Goal: Communication & Community: Answer question/provide support

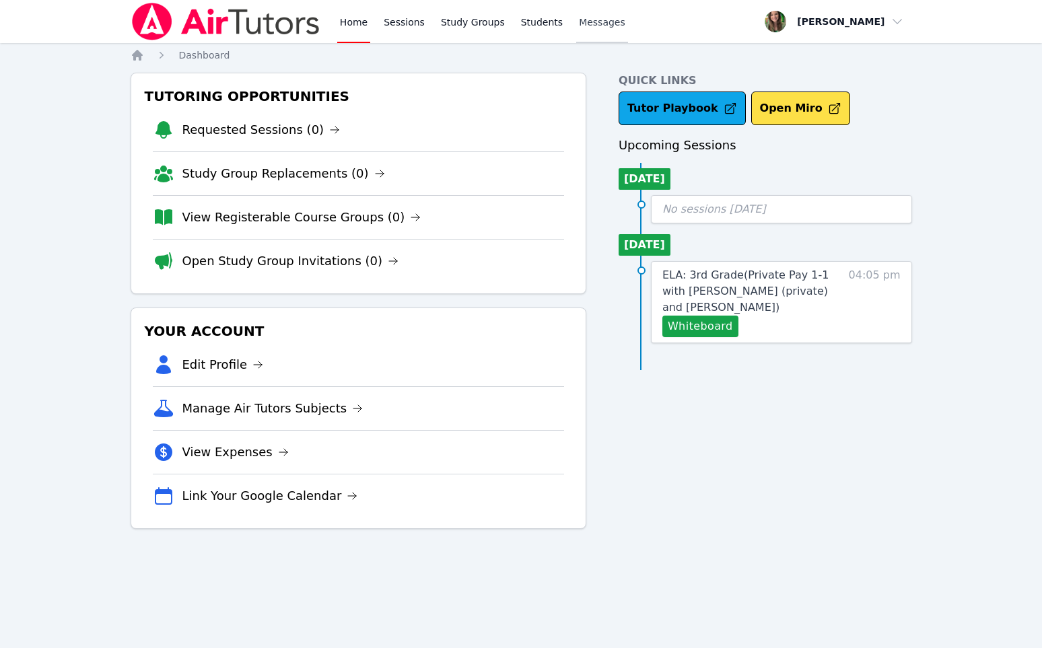
click at [584, 28] on span "Messages" at bounding box center [602, 21] width 46 height 13
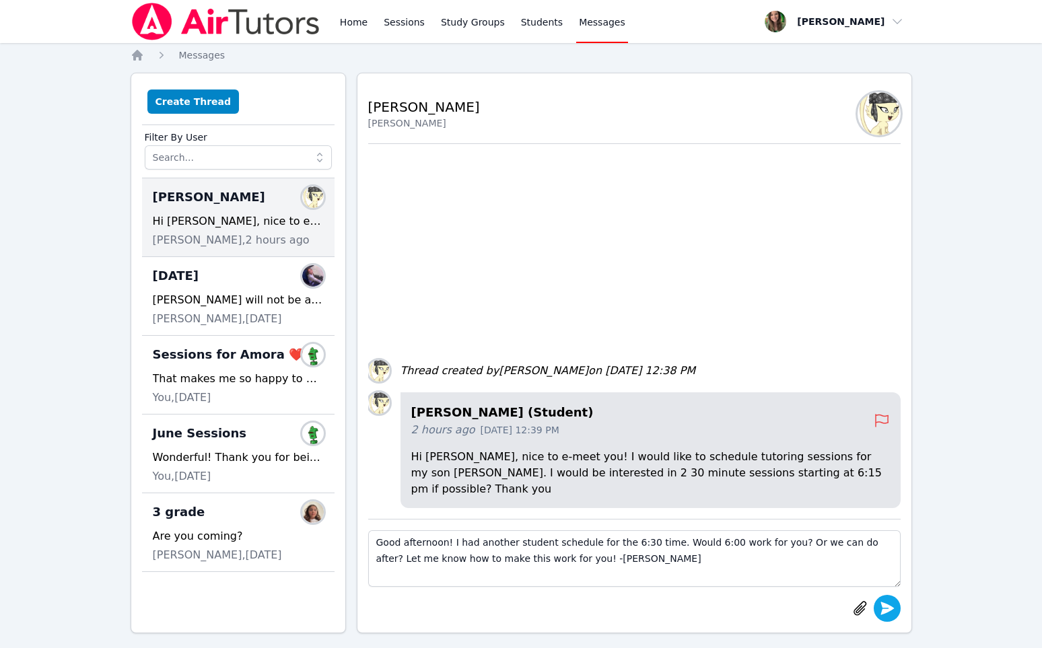
type textarea "Good afternoon! I had another student schedule for the 6:30 time. Would 6:00 wo…"
click at [885, 601] on icon "submit" at bounding box center [887, 608] width 16 height 16
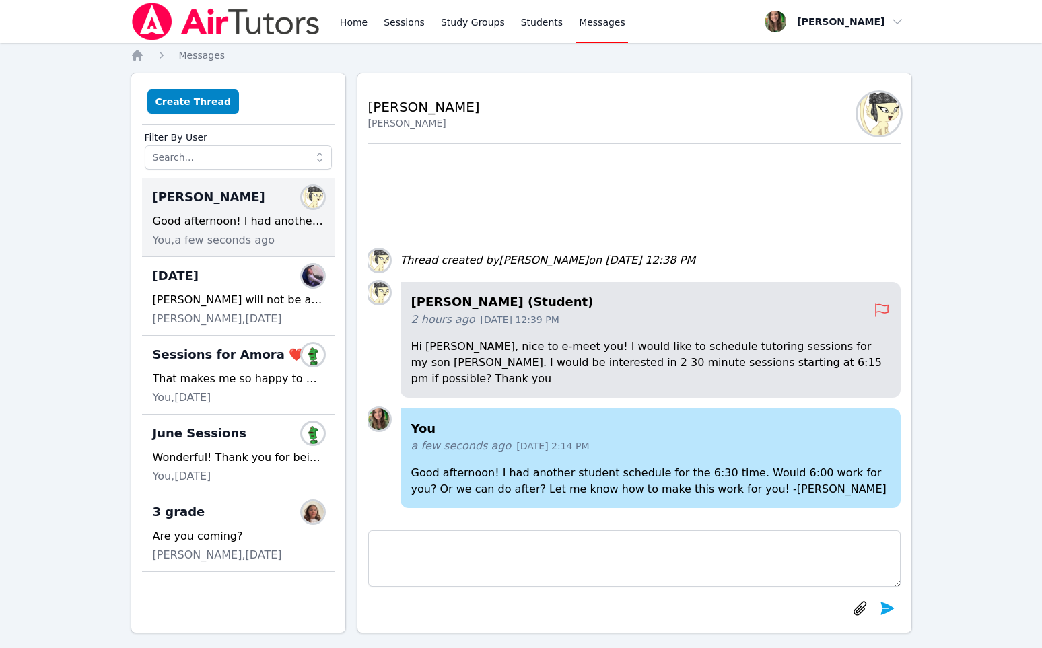
click at [370, 23] on div "Home Sessions Study Groups Students Messages" at bounding box center [482, 21] width 291 height 43
click at [343, 18] on link "Home" at bounding box center [353, 21] width 33 height 43
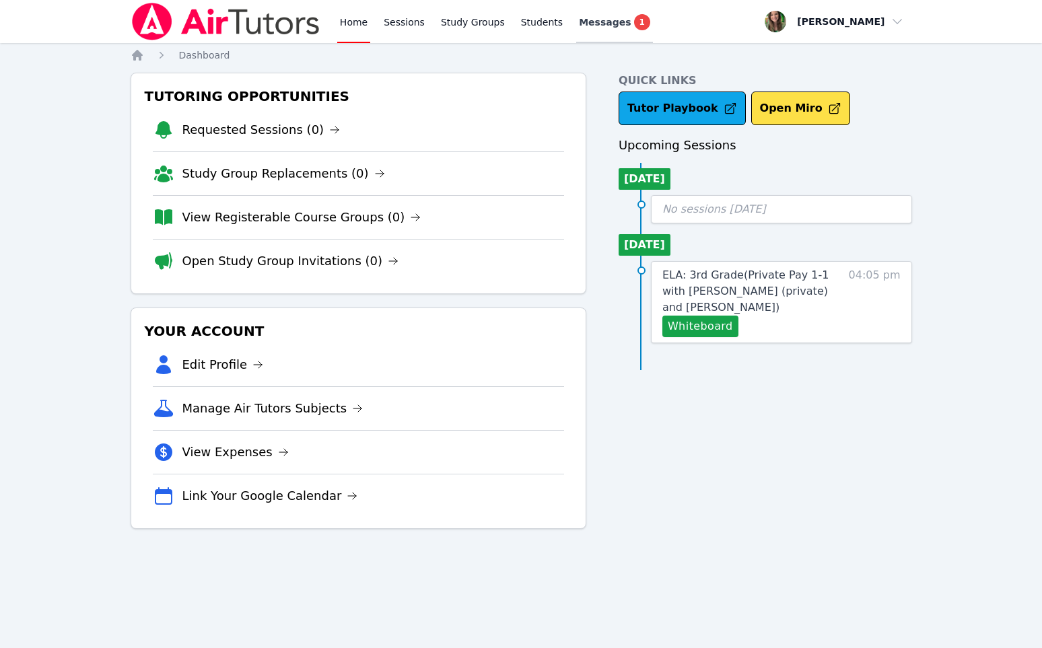
click at [603, 16] on span "Messages" at bounding box center [605, 21] width 52 height 13
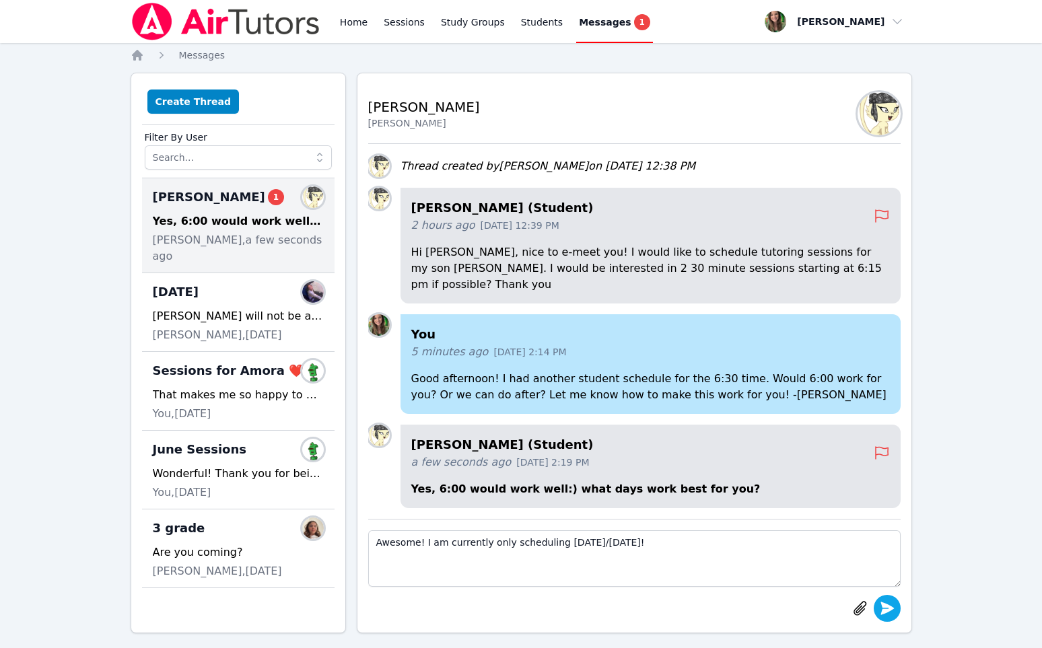
type textarea "Awesome! I am currently only scheduling [DATE]/[DATE]!"
click at [889, 607] on icon "submit" at bounding box center [887, 608] width 13 height 13
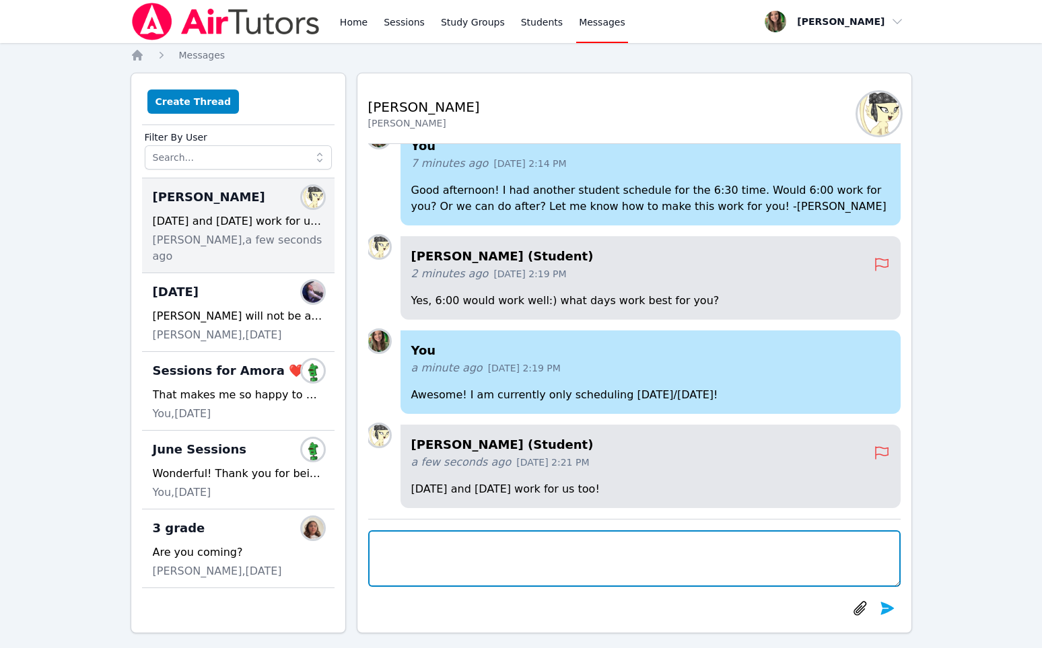
click at [571, 566] on textarea at bounding box center [634, 558] width 533 height 57
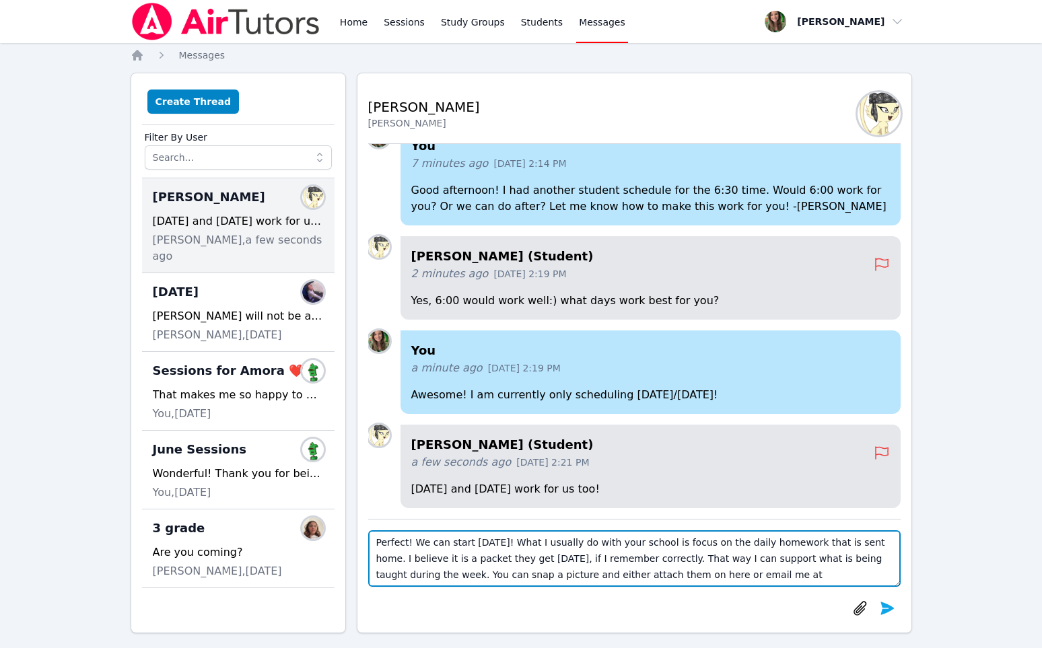
scroll to position [9, 0]
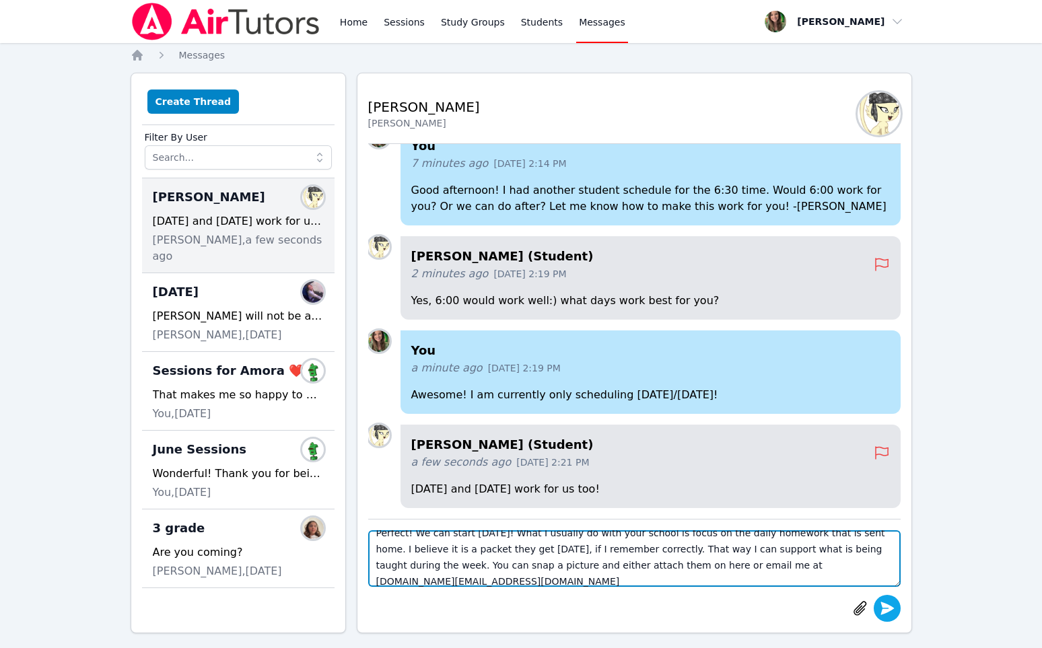
type textarea "Perfect! We can start [DATE]! What I usually do with your school is focus on th…"
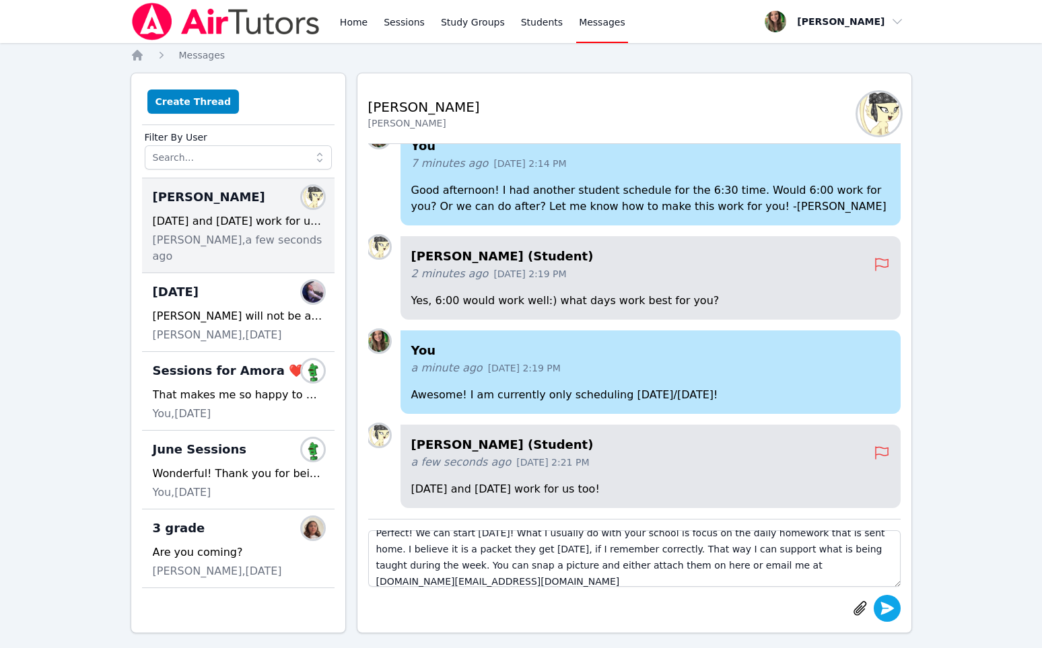
click at [881, 615] on icon "submit" at bounding box center [887, 608] width 16 height 16
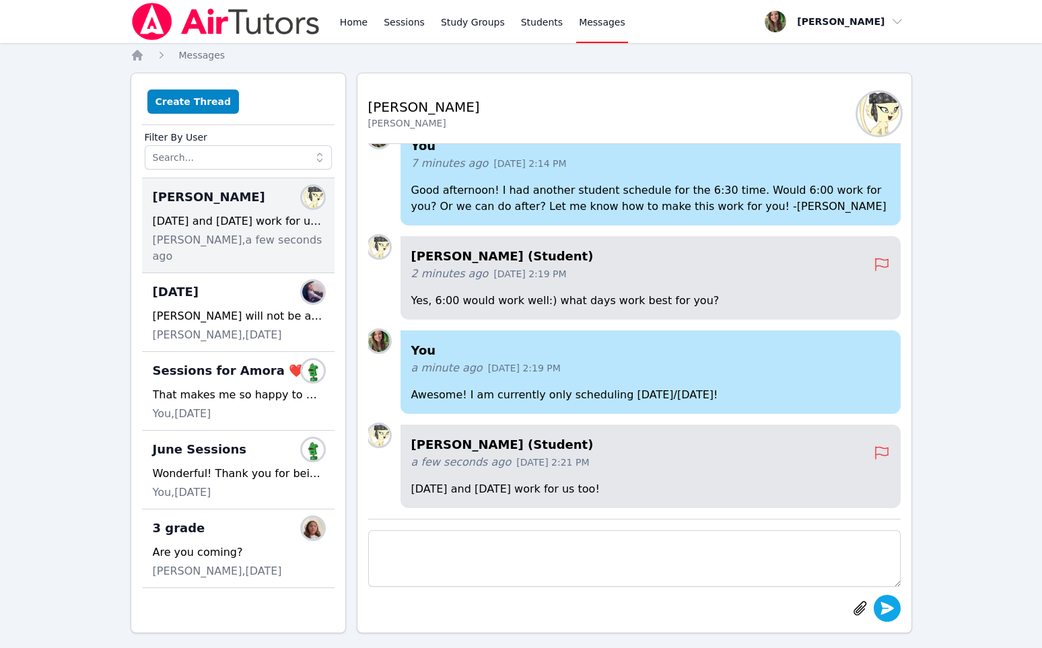
scroll to position [0, 0]
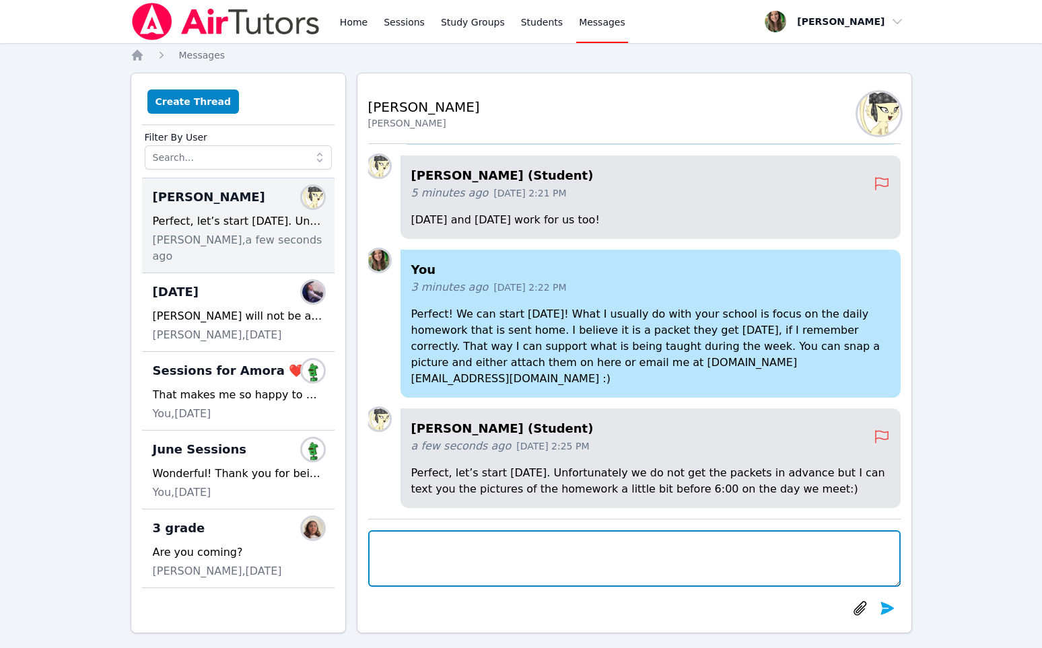
click at [588, 559] on textarea at bounding box center [634, 558] width 533 height 57
type textarea "That is perfect! See you [DATE] at 6!"
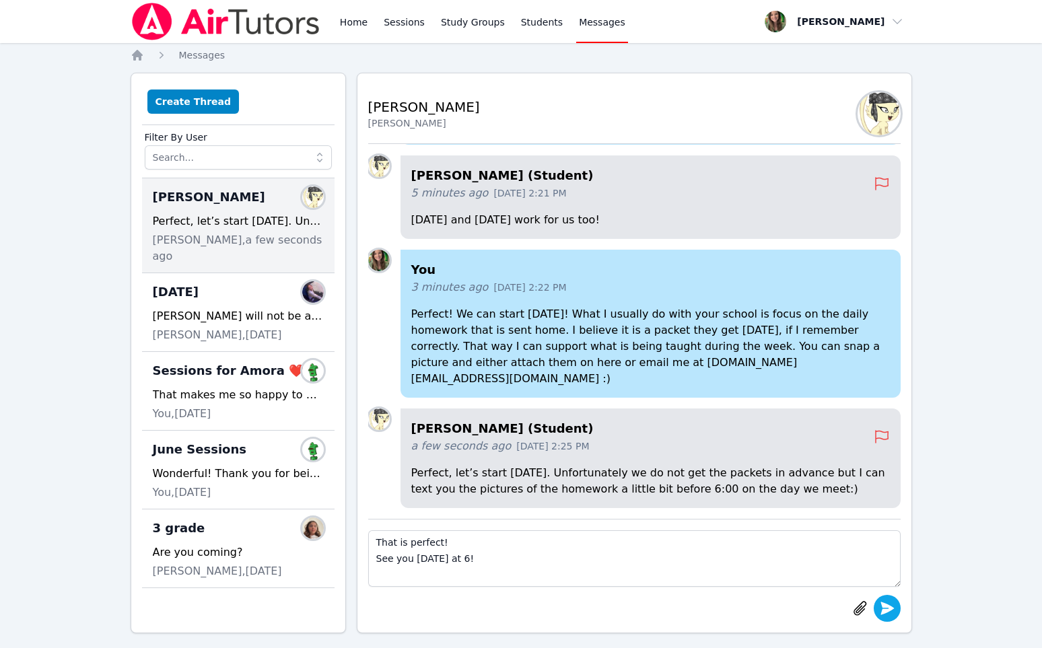
click at [894, 613] on icon "submit" at bounding box center [887, 608] width 16 height 16
